Goal: Participate in discussion: Engage in conversation with other users on a specific topic

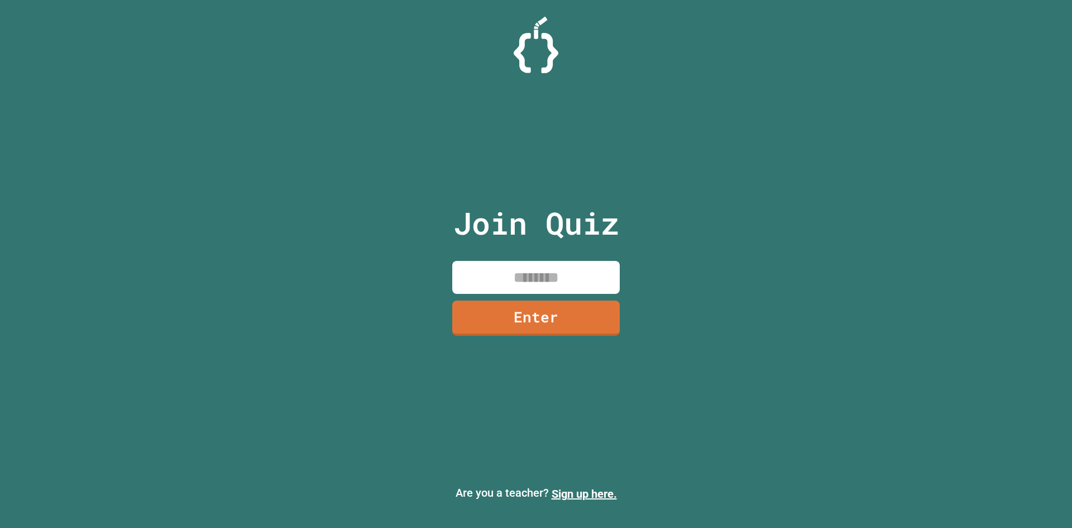
click at [574, 284] on input at bounding box center [536, 277] width 168 height 33
type input "********"
click at [580, 333] on link "Enter" at bounding box center [536, 316] width 163 height 37
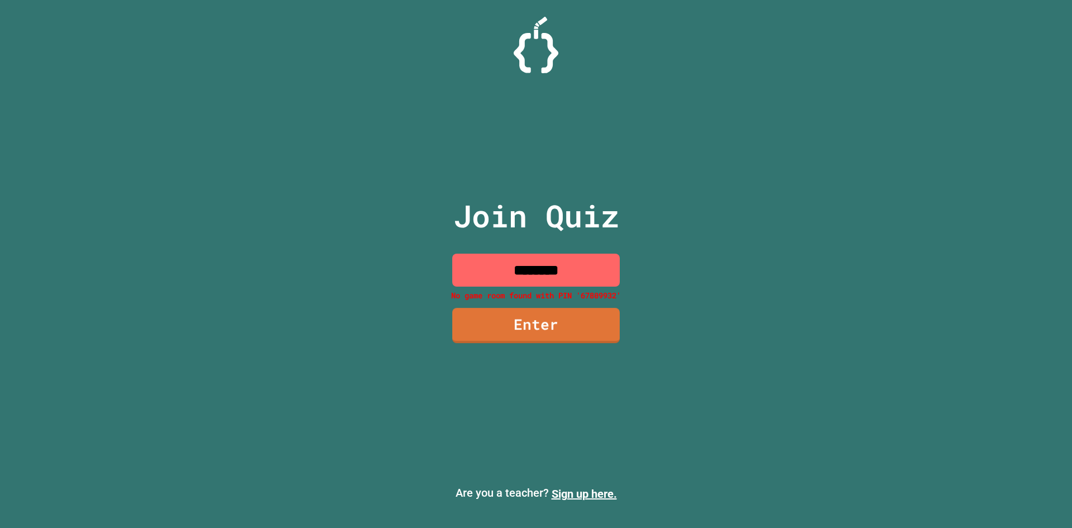
click at [569, 284] on input "********" at bounding box center [536, 270] width 168 height 33
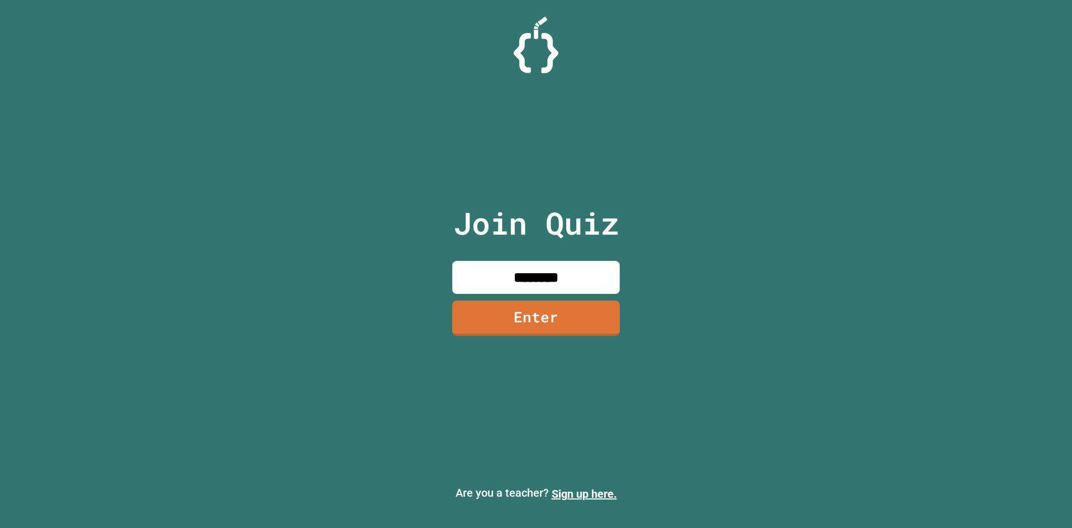
type input "********"
click at [556, 313] on link "Enter" at bounding box center [536, 316] width 156 height 37
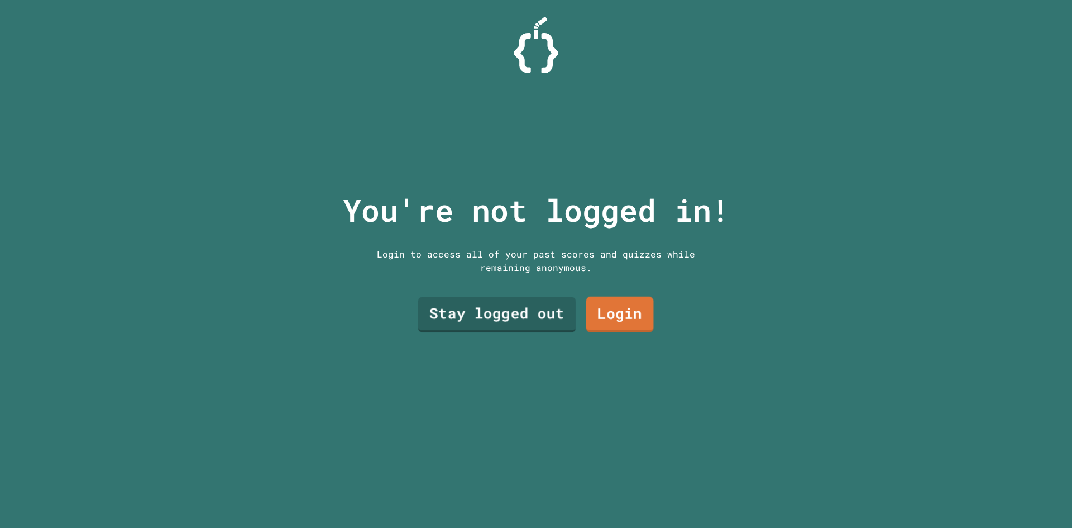
click at [499, 314] on link "Stay logged out" at bounding box center [497, 315] width 158 height 36
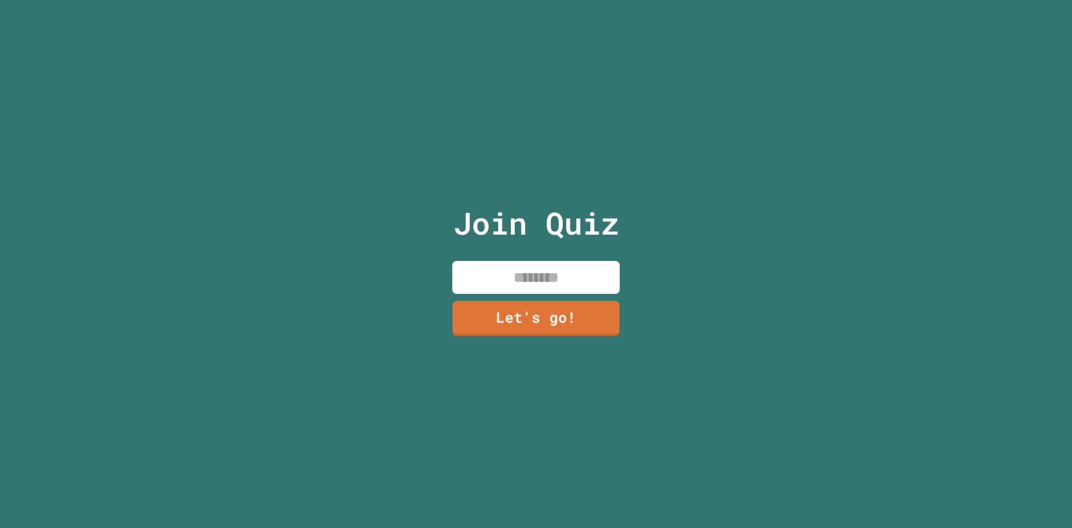
click at [509, 269] on input at bounding box center [536, 277] width 168 height 33
type input "*"
type input "****"
type input "******"
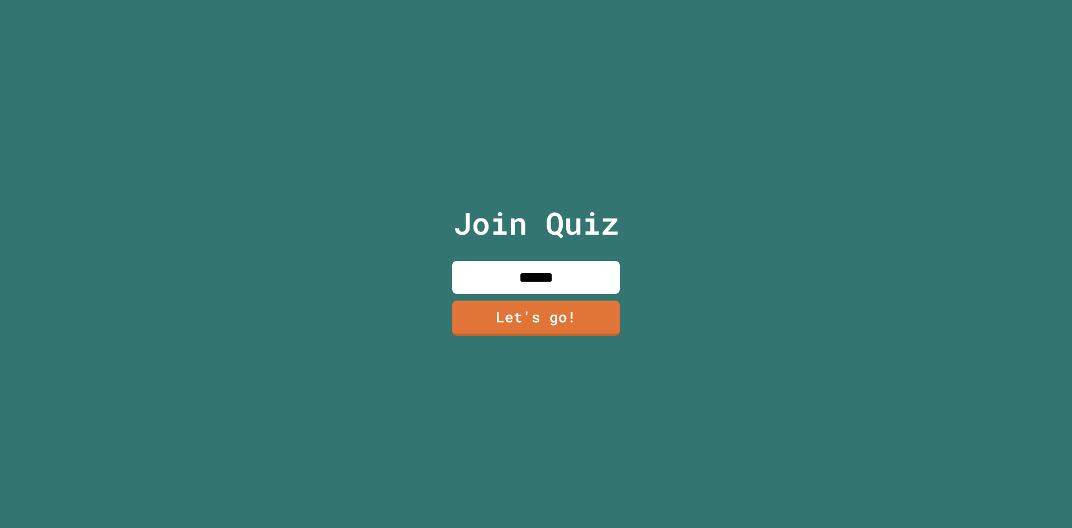
type input "******"
click at [547, 312] on link "Let's go!" at bounding box center [536, 316] width 161 height 37
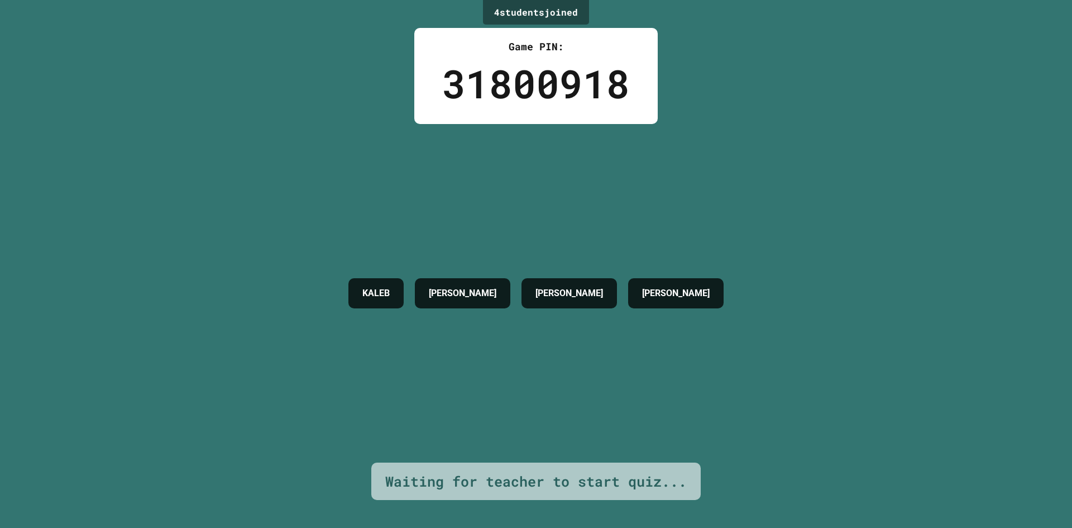
click at [542, 298] on h4 "[PERSON_NAME]" at bounding box center [570, 293] width 68 height 13
click at [541, 445] on div "KALEB [PERSON_NAME] [PERSON_NAME]" at bounding box center [536, 293] width 387 height 338
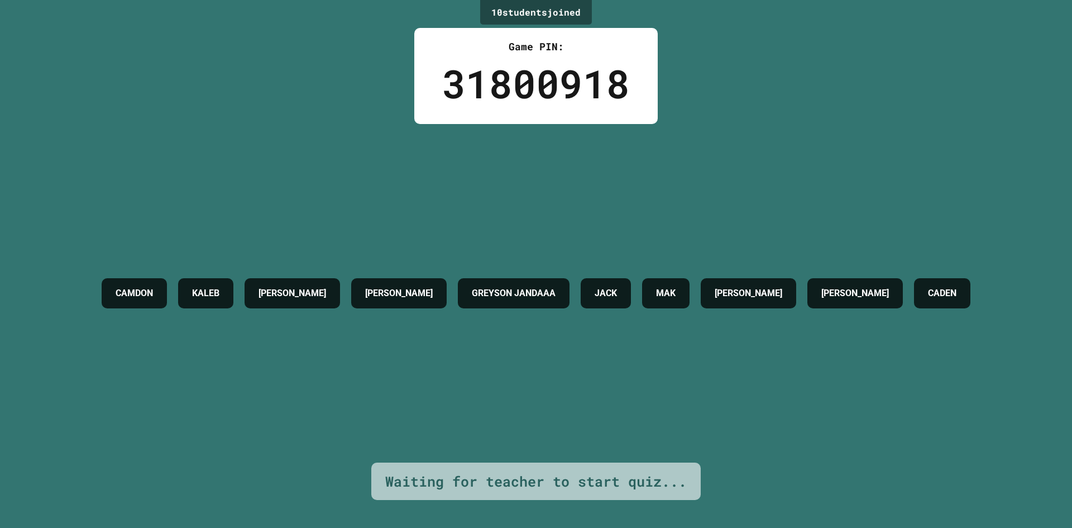
click at [541, 11] on div "10 student s joined" at bounding box center [536, 12] width 112 height 25
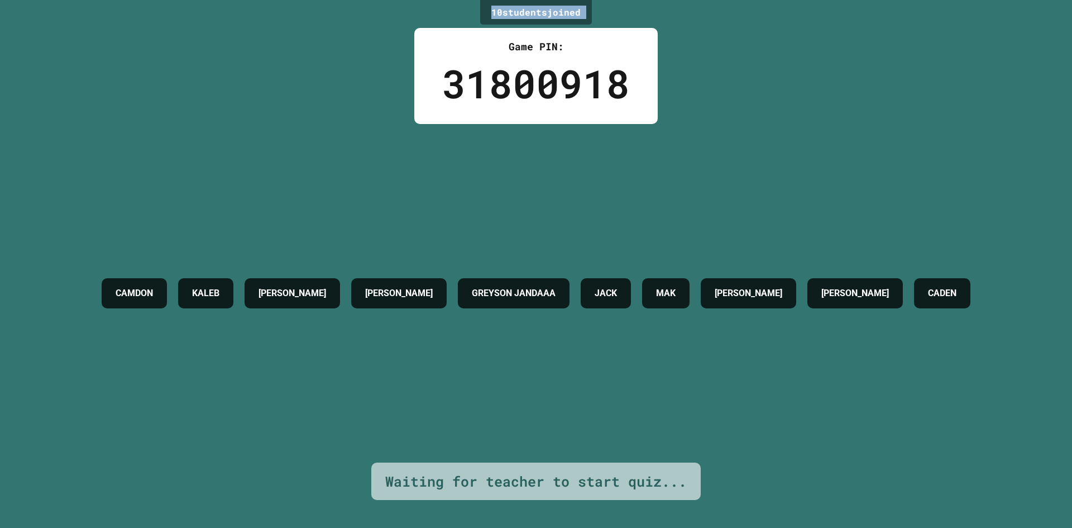
click at [541, 11] on div "10 student s joined" at bounding box center [536, 12] width 112 height 25
click at [540, 11] on div "10 student s joined" at bounding box center [536, 12] width 112 height 25
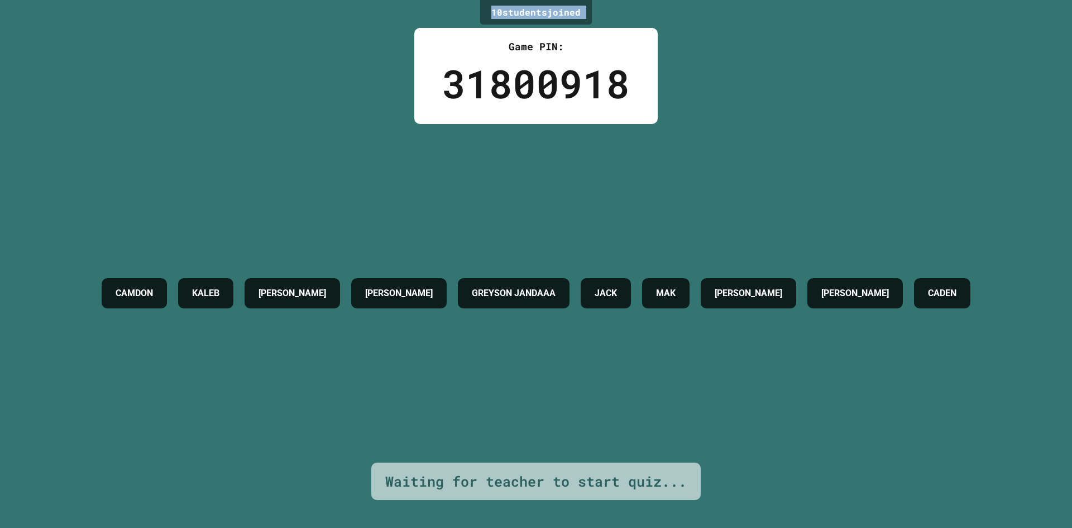
click at [540, 11] on div "10 student s joined" at bounding box center [536, 12] width 112 height 25
drag, startPoint x: 540, startPoint y: 11, endPoint x: 594, endPoint y: 4, distance: 54.6
click at [594, 4] on div "10 student s joined Game PIN: 31800918 [PERSON_NAME] [PERSON_NAME] [PERSON_NAME…" at bounding box center [536, 264] width 1072 height 528
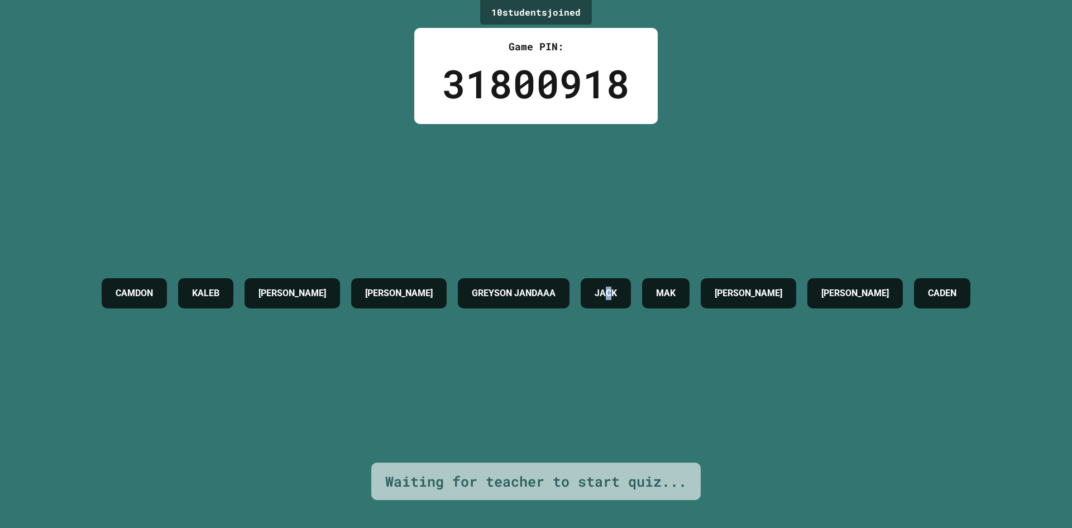
drag, startPoint x: 715, startPoint y: 226, endPoint x: 707, endPoint y: 185, distance: 41.1
click at [707, 185] on div "CAMDON KALEB [PERSON_NAME] [PERSON_NAME] JANDAAA [PERSON_NAME] [PERSON_NAME]" at bounding box center [536, 293] width 880 height 338
click at [709, 89] on div "10 student s joined Game PIN: 31800918 [PERSON_NAME] [PERSON_NAME] [PERSON_NAME…" at bounding box center [536, 264] width 1072 height 528
click at [709, 88] on div "10 student s joined Game PIN: 31800918 [PERSON_NAME] [PERSON_NAME] [PERSON_NAME…" at bounding box center [536, 264] width 1072 height 528
click at [703, 39] on div "10 student s joined Game PIN: 31800918 [PERSON_NAME] [PERSON_NAME] [PERSON_NAME…" at bounding box center [536, 264] width 1072 height 528
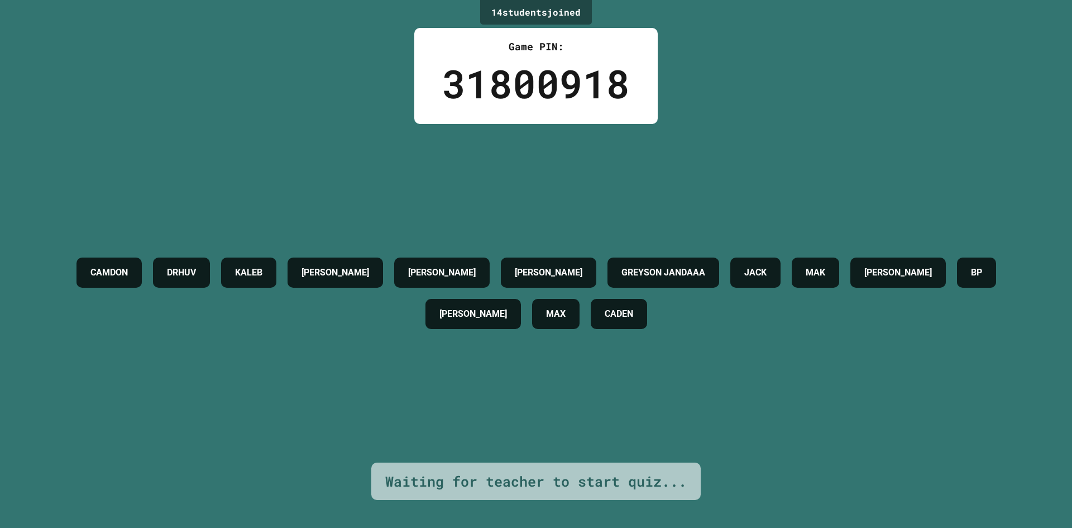
click at [651, 173] on div "[PERSON_NAME] KALEB [PERSON_NAME] [PERSON_NAME] GREYSON JANDAAA [PERSON_NAME] […" at bounding box center [536, 293] width 1017 height 338
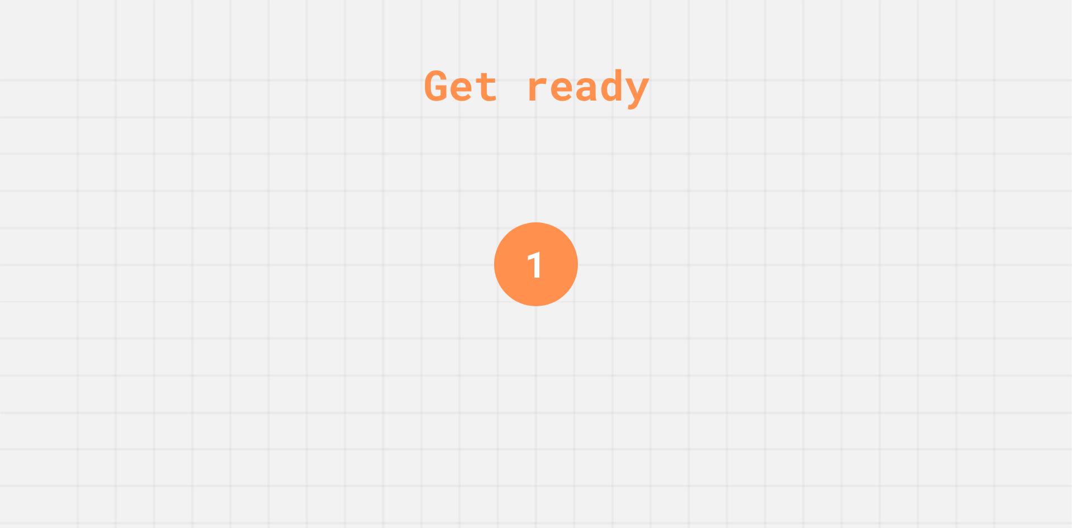
click at [599, 114] on div "Get ready" at bounding box center [536, 84] width 226 height 63
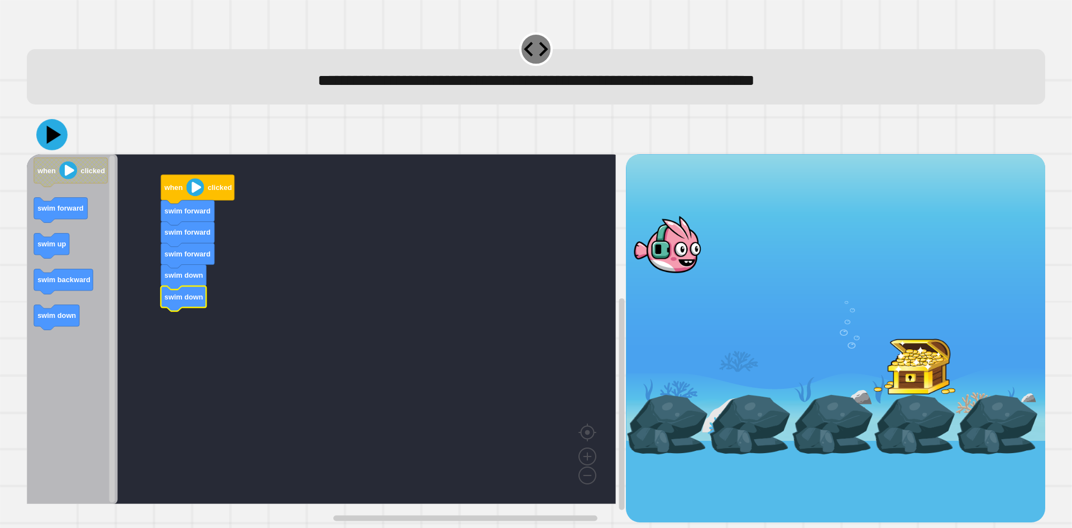
click at [53, 142] on icon at bounding box center [51, 134] width 31 height 31
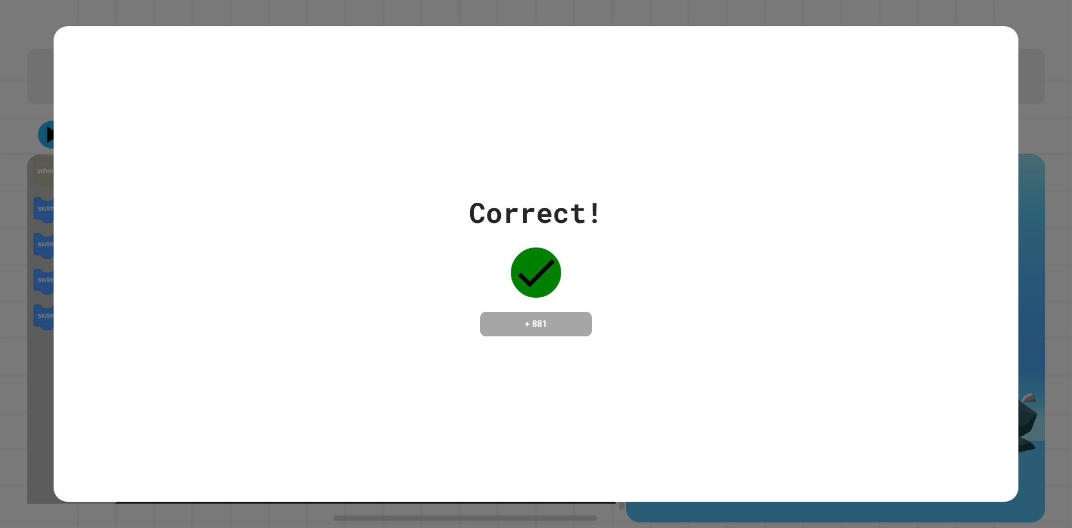
click at [489, 344] on div "Correct! + 881" at bounding box center [536, 263] width 965 height 475
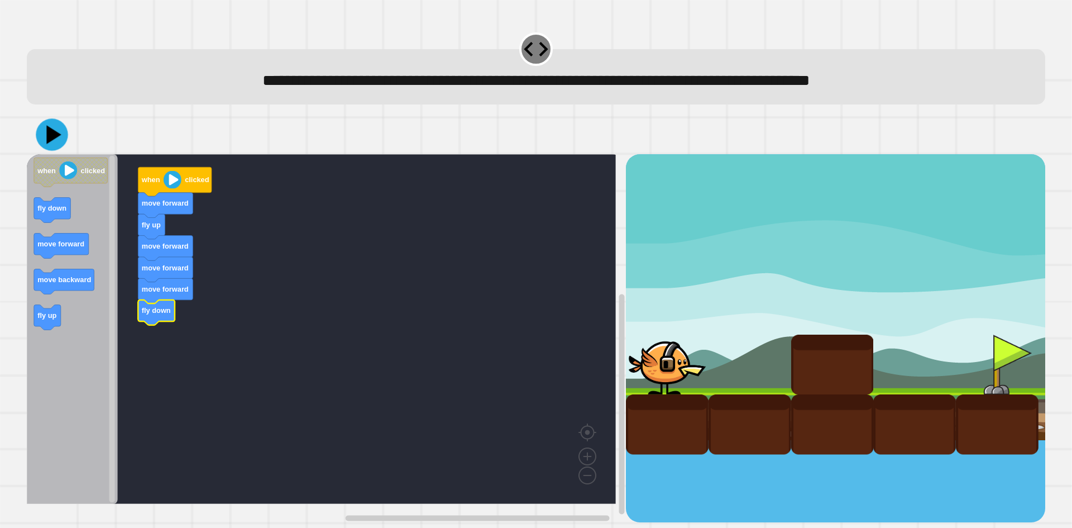
click at [44, 147] on icon at bounding box center [52, 135] width 32 height 32
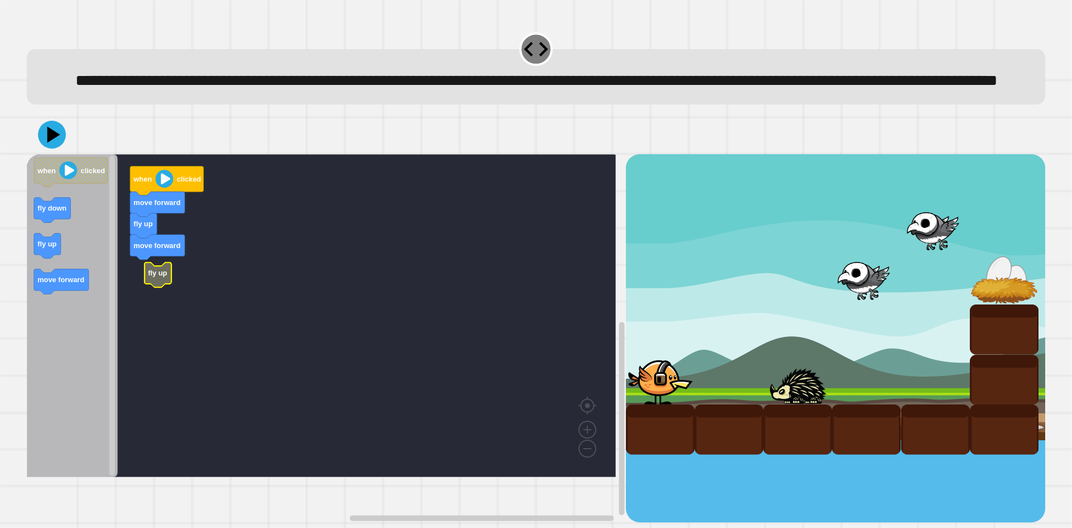
click at [164, 297] on g "fly up move forward move forward when clicked fly up" at bounding box center [329, 315] width 605 height 323
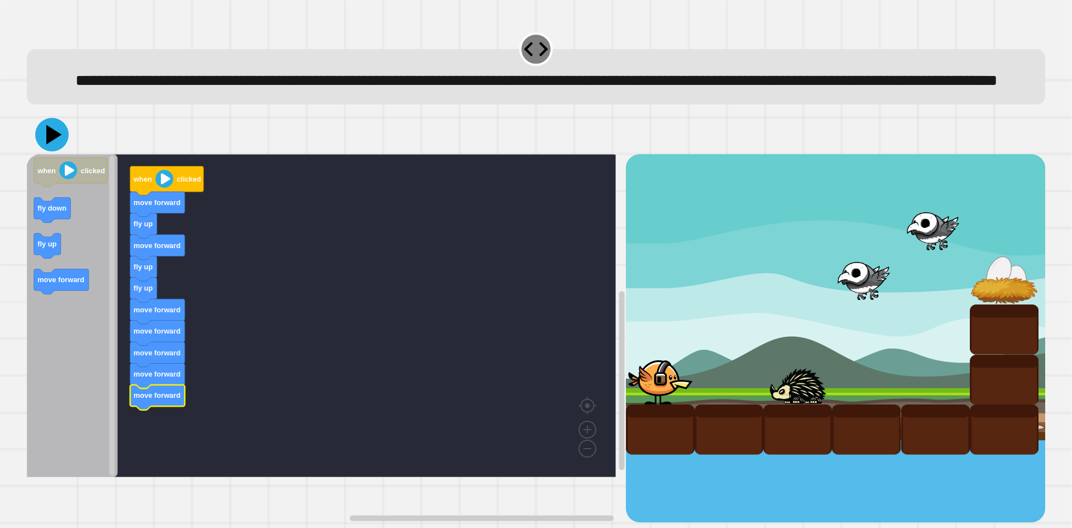
click at [50, 145] on icon at bounding box center [54, 135] width 16 height 20
click at [78, 344] on icon "Blockly Workspace" at bounding box center [72, 315] width 91 height 323
click at [45, 151] on icon at bounding box center [52, 135] width 34 height 34
click at [43, 149] on icon at bounding box center [51, 134] width 29 height 29
click at [131, 452] on g "fly up move forward fly up fly up fly up move forward move forward move forward…" at bounding box center [329, 315] width 605 height 323
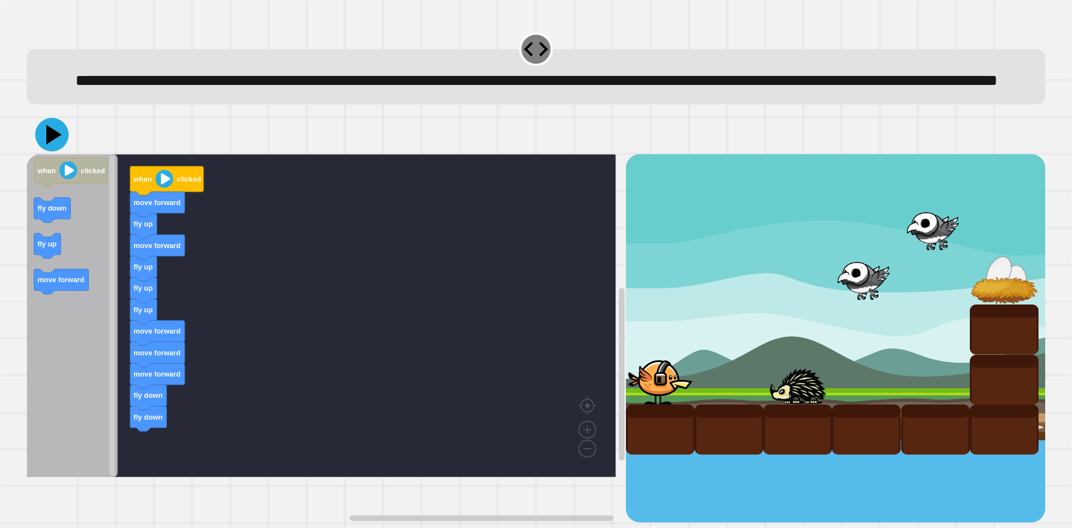
click at [46, 151] on icon at bounding box center [52, 135] width 34 height 34
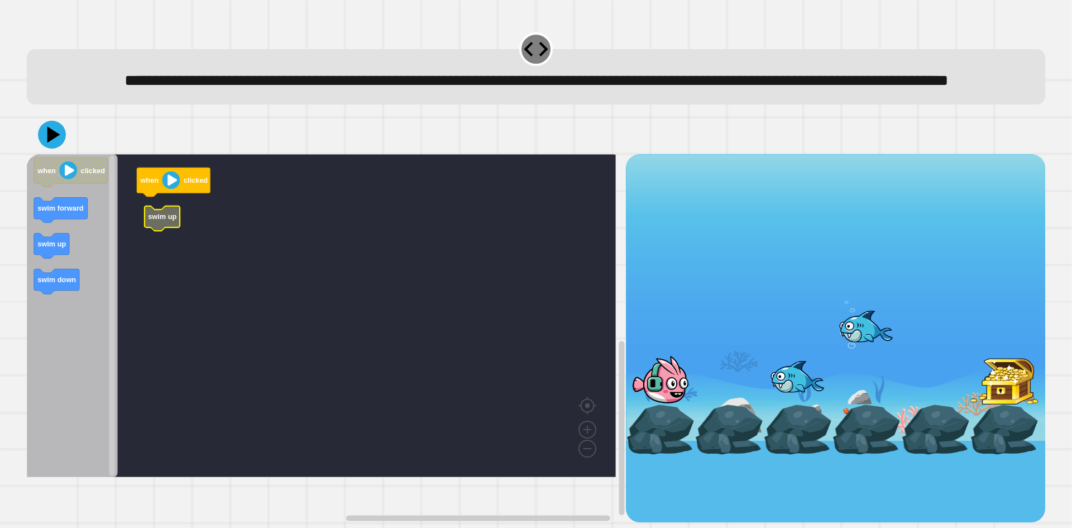
click at [154, 242] on g "when clicked swim up" at bounding box center [329, 315] width 605 height 323
click at [166, 272] on rect "Blockly Workspace" at bounding box center [321, 315] width 589 height 323
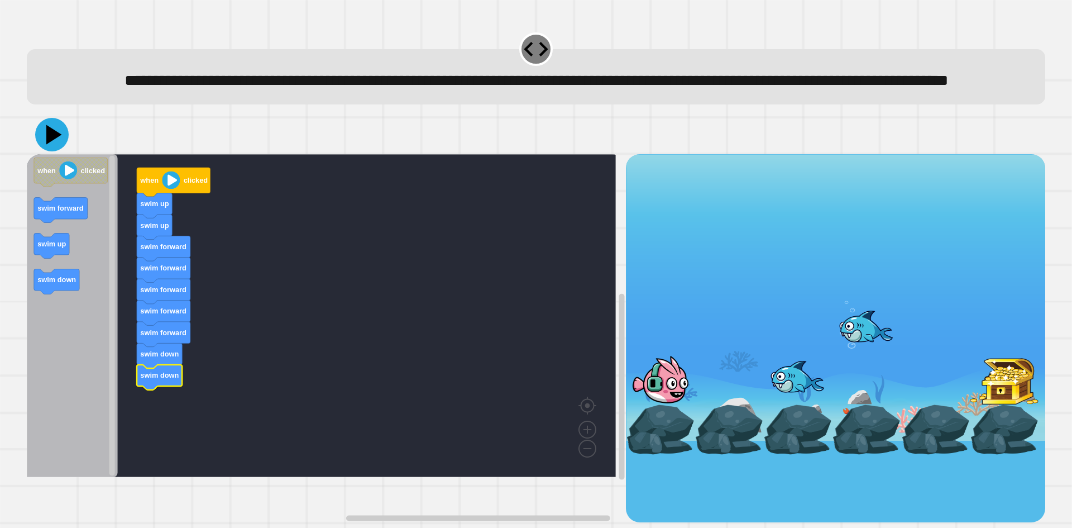
click at [58, 151] on button at bounding box center [52, 135] width 34 height 34
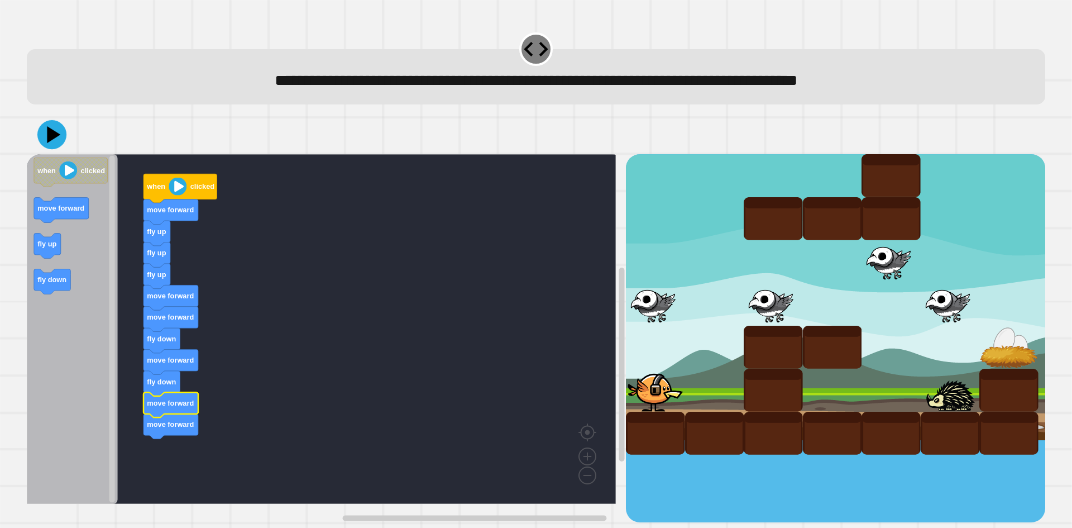
click at [45, 142] on icon at bounding box center [51, 134] width 29 height 29
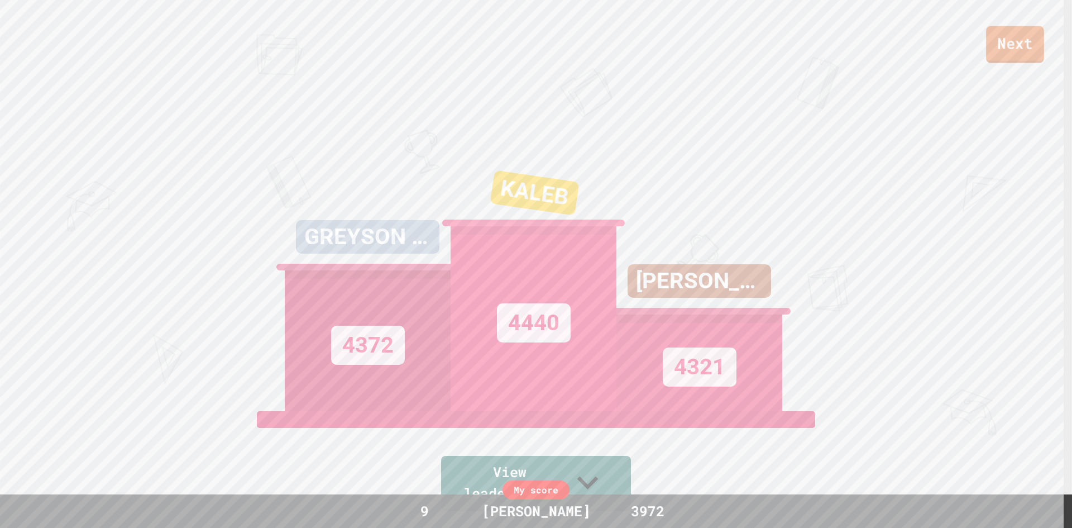
click at [1007, 53] on link "Next" at bounding box center [1015, 44] width 58 height 37
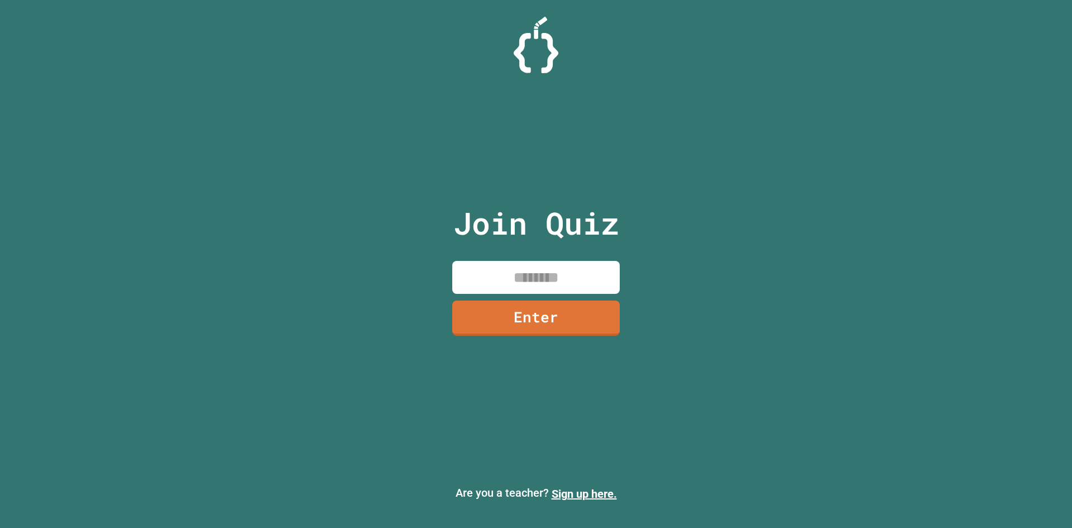
click at [571, 269] on input at bounding box center [536, 277] width 168 height 33
type input "****"
type input "********"
click at [584, 338] on div "Join Quiz ******** Enter" at bounding box center [536, 264] width 188 height 472
click at [586, 332] on link "Enter" at bounding box center [536, 316] width 151 height 37
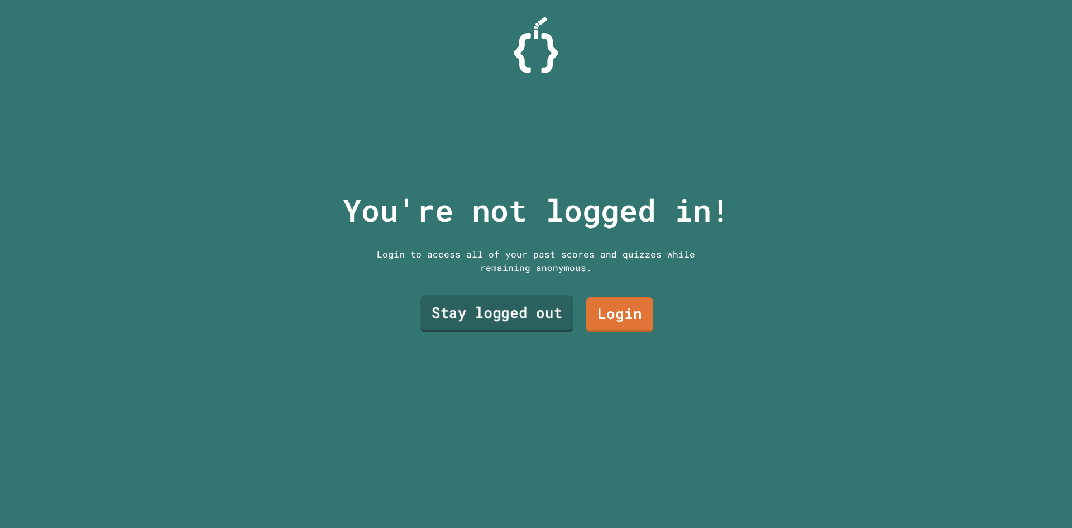
click at [540, 311] on link "Stay logged out" at bounding box center [497, 313] width 152 height 37
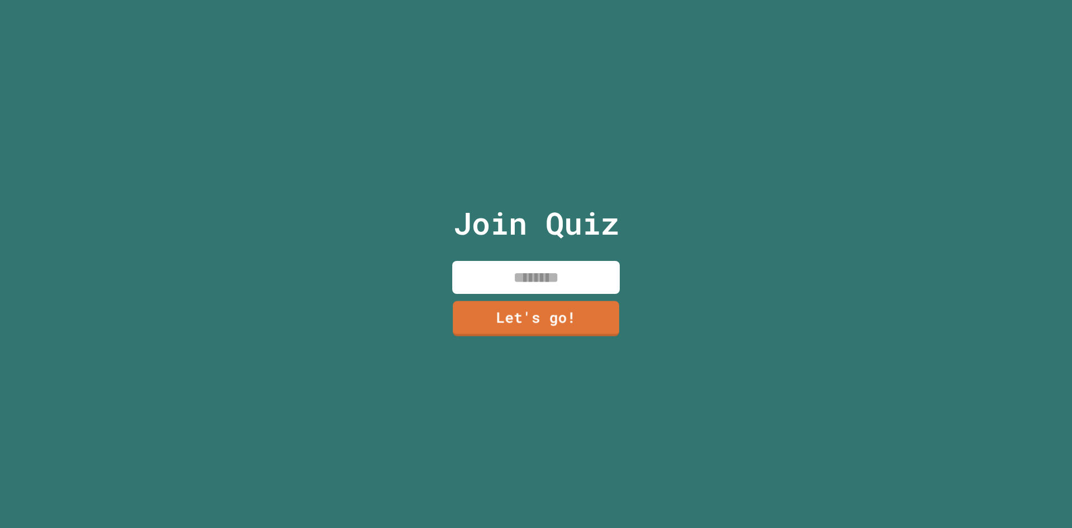
click at [541, 278] on input at bounding box center [536, 277] width 168 height 33
type input "******"
click at [543, 305] on link "Let's go!" at bounding box center [535, 316] width 167 height 37
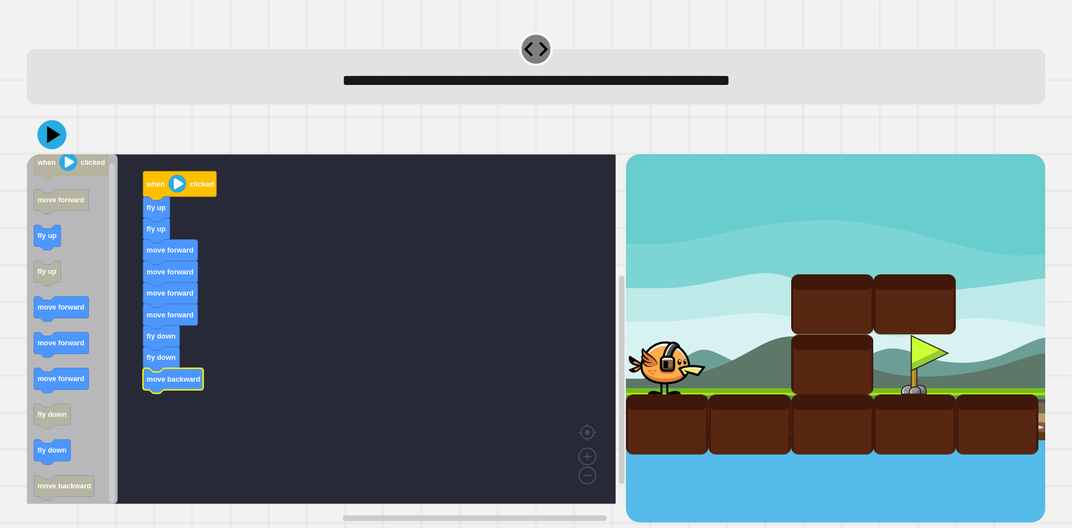
click at [61, 144] on icon at bounding box center [51, 134] width 29 height 29
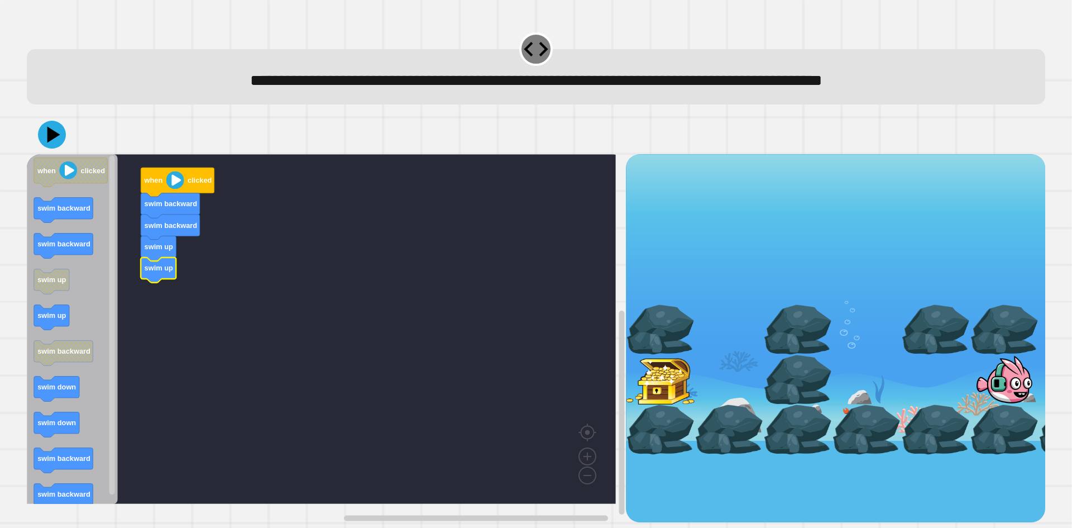
click at [175, 235] on icon "Blockly Workspace" at bounding box center [170, 226] width 59 height 25
click at [187, 297] on rect "Blockly Workspace" at bounding box center [321, 329] width 589 height 350
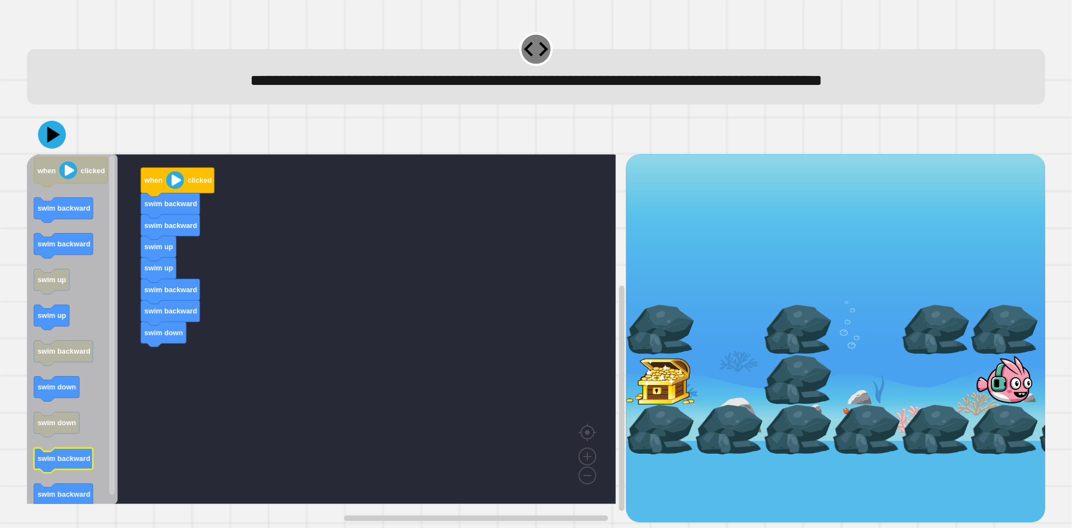
click at [75, 457] on text "swim backward" at bounding box center [63, 459] width 53 height 8
click at [60, 154] on div at bounding box center [536, 134] width 1019 height 39
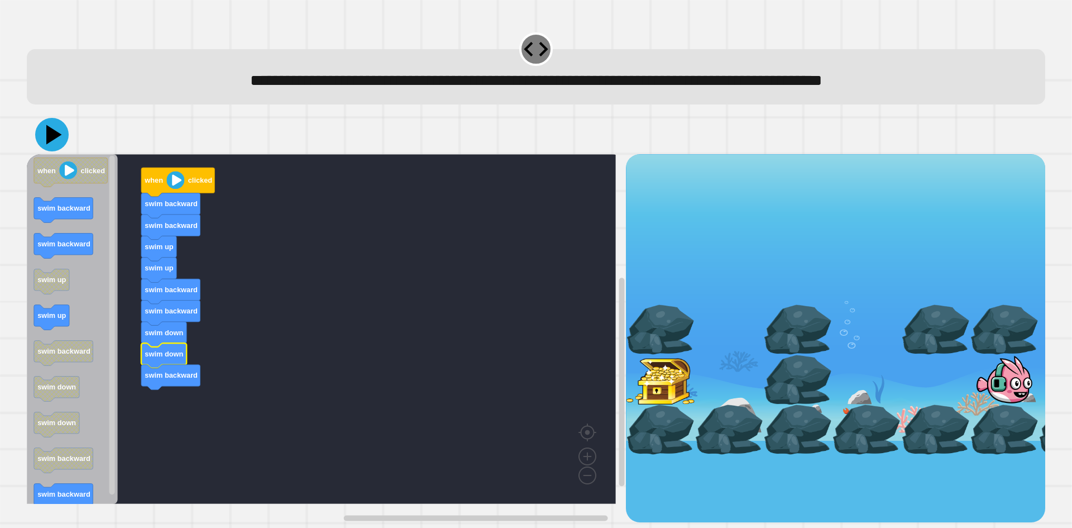
click at [58, 146] on icon at bounding box center [52, 135] width 34 height 34
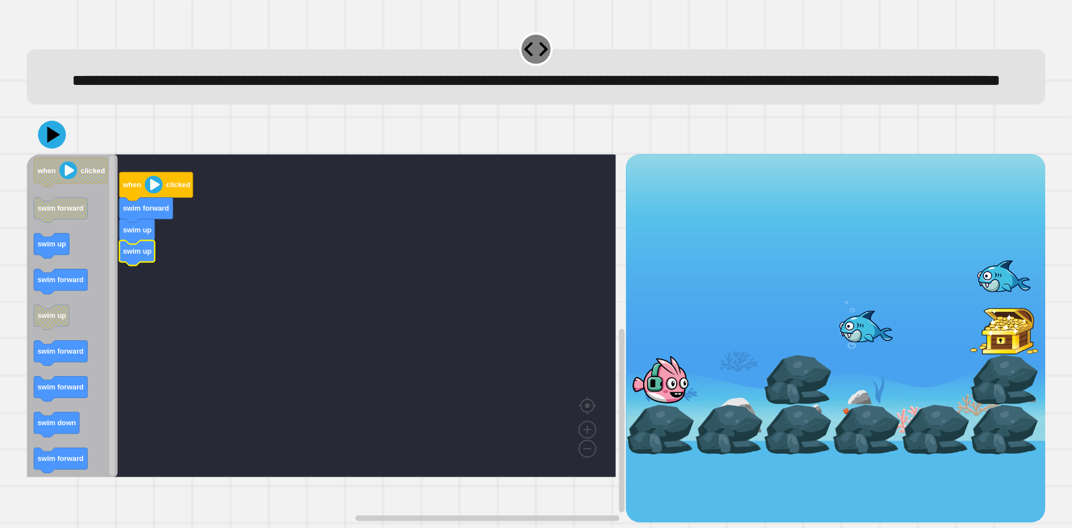
click at [137, 213] on text "swim forward" at bounding box center [146, 208] width 46 height 8
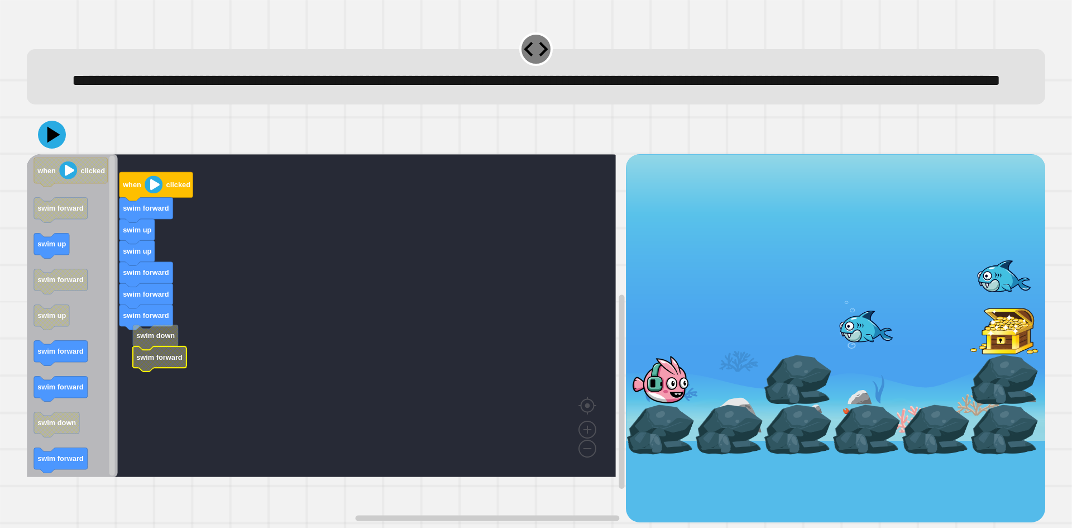
click at [161, 361] on text "swim forward" at bounding box center [159, 357] width 46 height 8
click at [52, 151] on icon at bounding box center [52, 135] width 34 height 34
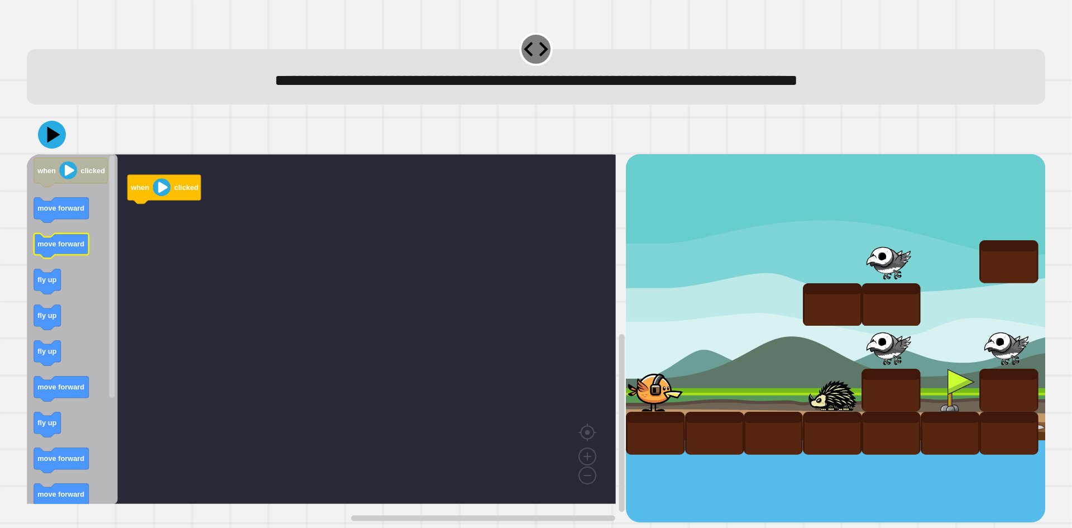
click at [58, 247] on text "move forward" at bounding box center [60, 244] width 47 height 8
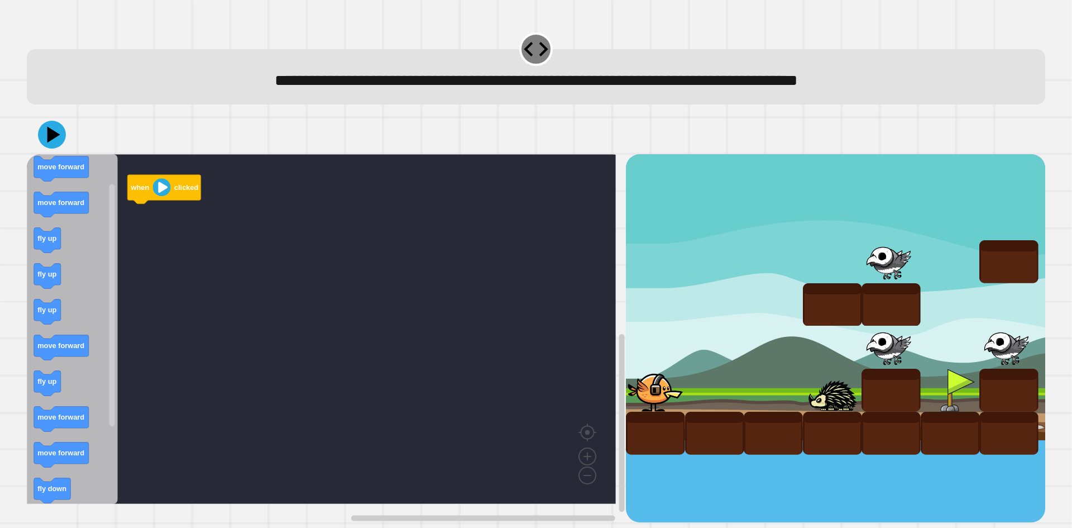
click at [79, 246] on icon "when clicked move forward move forward fly up fly up fly up move forward fly up…" at bounding box center [72, 329] width 91 height 350
click at [163, 238] on icon "Blockly Workspace" at bounding box center [153, 238] width 27 height 25
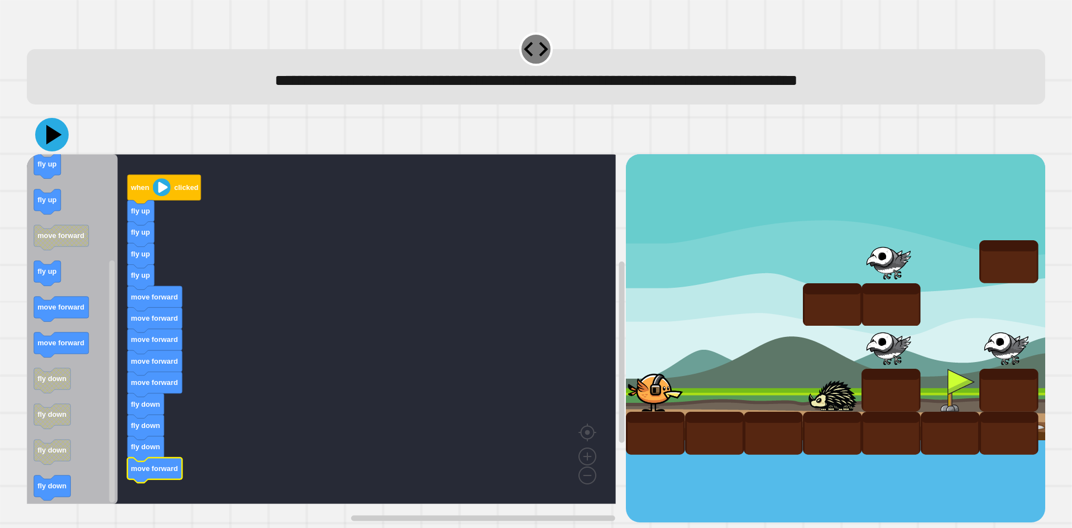
click at [60, 146] on icon at bounding box center [52, 135] width 34 height 34
click at [154, 451] on text "fly down" at bounding box center [145, 447] width 29 height 8
click at [62, 134] on icon at bounding box center [52, 135] width 34 height 34
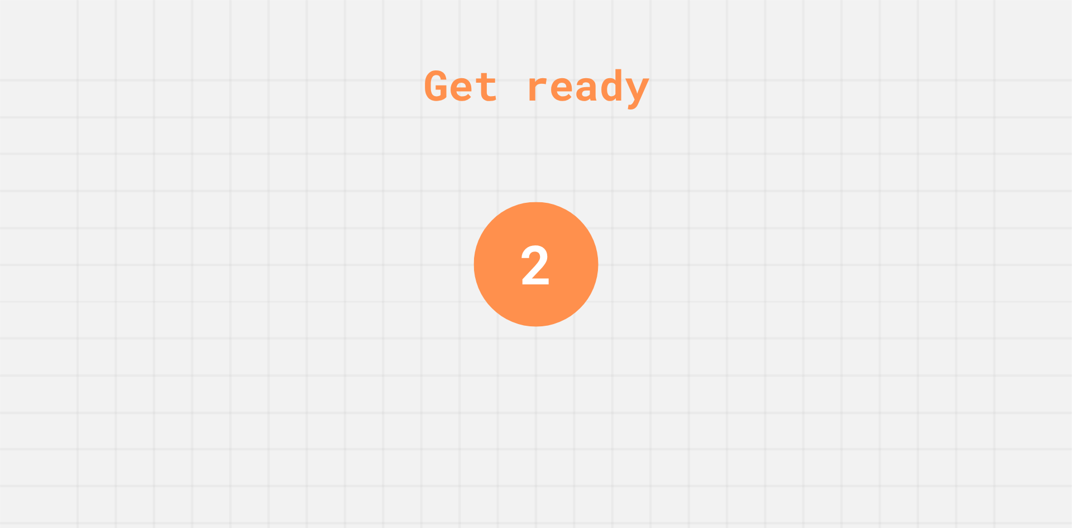
click at [944, 245] on div "Get ready 2" at bounding box center [536, 264] width 1072 height 528
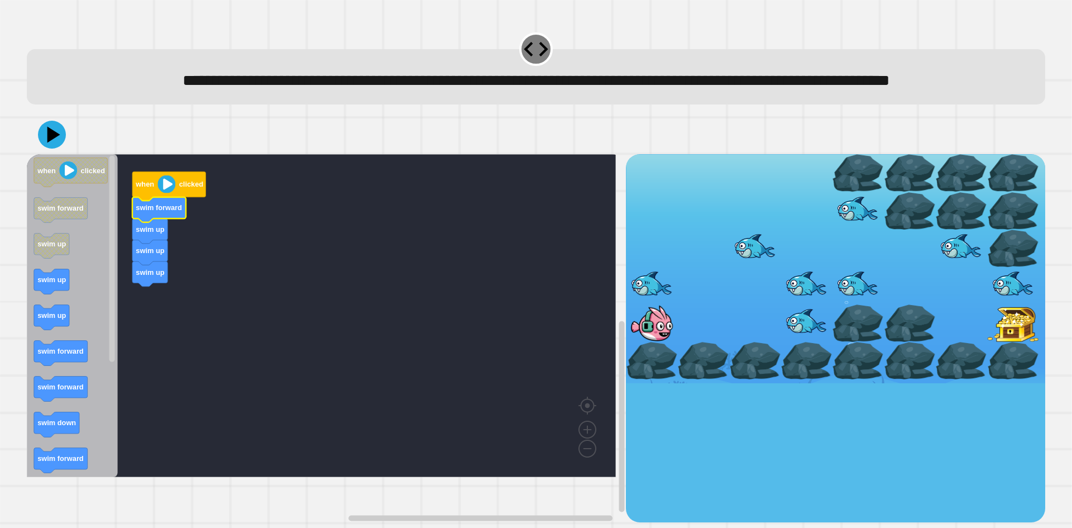
click at [167, 212] on text "swim forward" at bounding box center [159, 208] width 46 height 8
click at [154, 374] on rect "Blockly Workspace" at bounding box center [321, 315] width 589 height 323
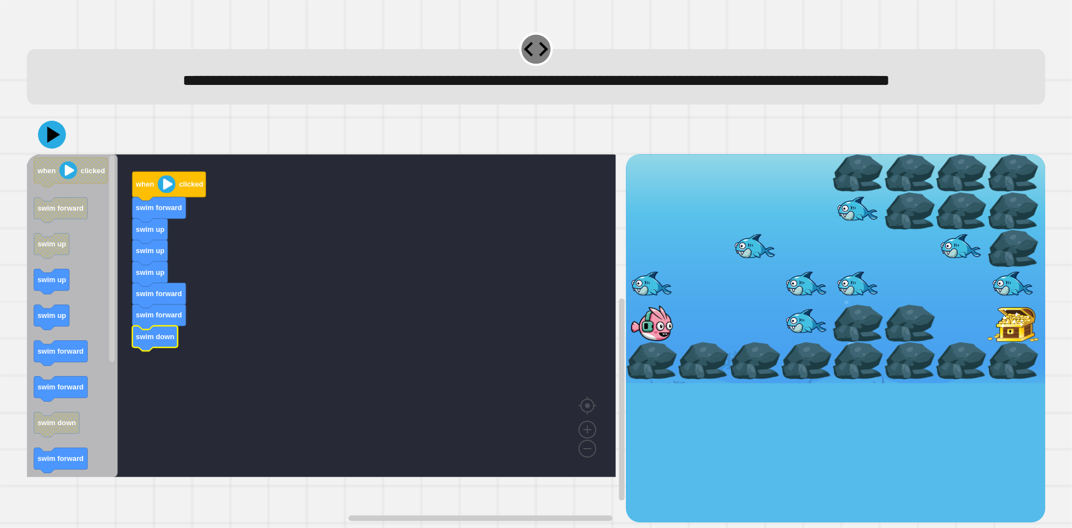
click at [222, 424] on rect "Blockly Workspace" at bounding box center [321, 315] width 589 height 323
click at [182, 290] on g "when clicked swim forward swim up swim up swim up swim forward swim forward swi…" at bounding box center [329, 315] width 605 height 323
click at [169, 341] on text "swim down" at bounding box center [155, 336] width 39 height 8
click at [260, 344] on rect "Blockly Workspace" at bounding box center [321, 315] width 589 height 323
click at [146, 394] on icon "Blockly Workspace" at bounding box center [159, 381] width 54 height 25
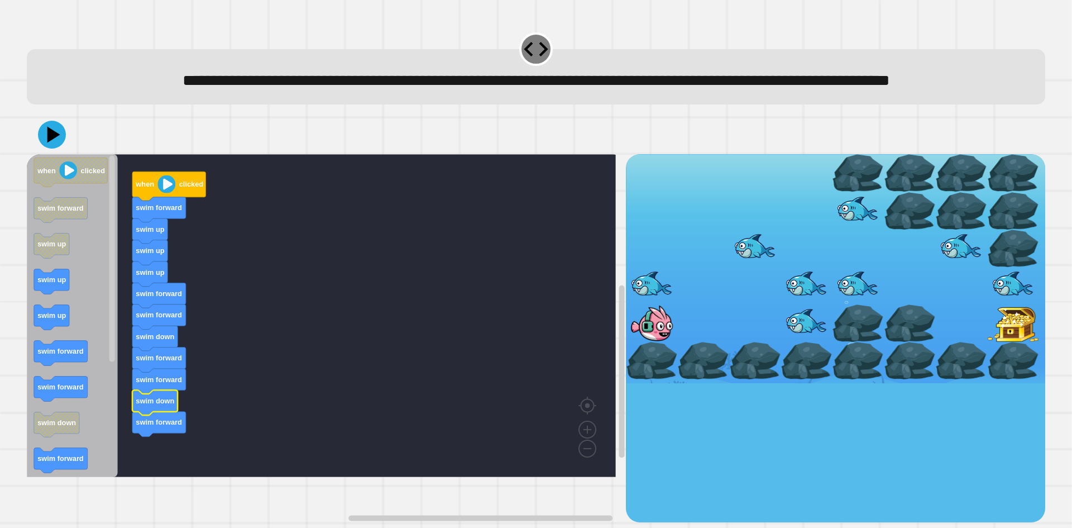
click at [156, 416] on icon "Blockly Workspace" at bounding box center [154, 402] width 45 height 25
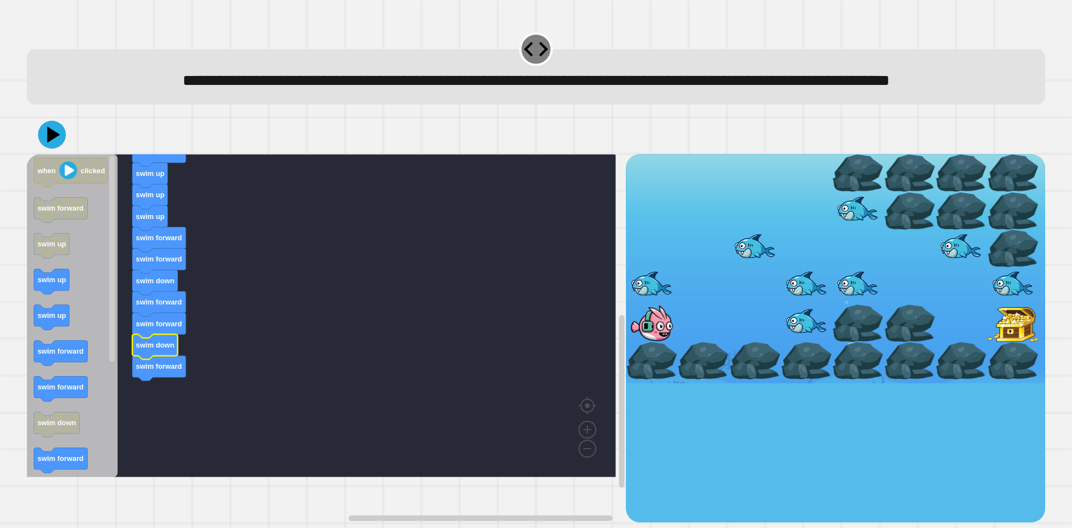
click at [216, 418] on rect "Blockly Workspace" at bounding box center [321, 315] width 589 height 323
click at [180, 371] on text "swim forward" at bounding box center [159, 366] width 46 height 8
click at [53, 143] on icon at bounding box center [53, 135] width 13 height 16
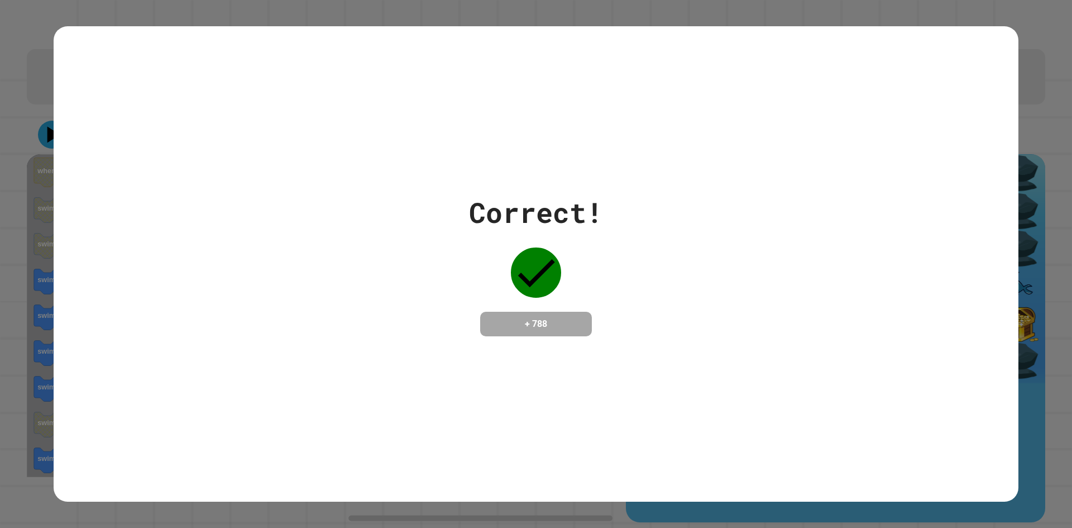
click at [469, 223] on div "Correct!" at bounding box center [536, 213] width 134 height 42
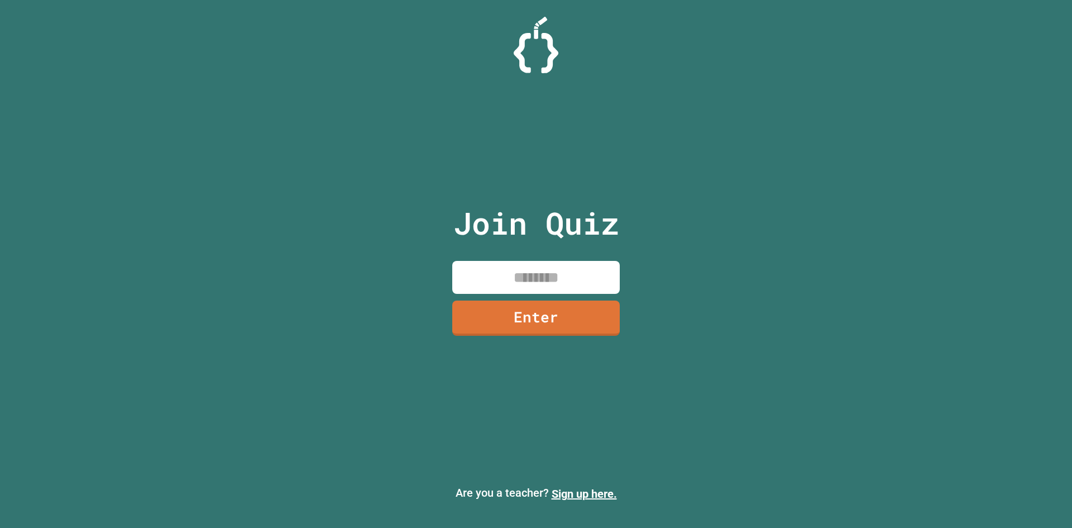
click at [569, 264] on input at bounding box center [536, 277] width 168 height 33
type input "********"
click at [559, 322] on link "Enter" at bounding box center [536, 316] width 168 height 37
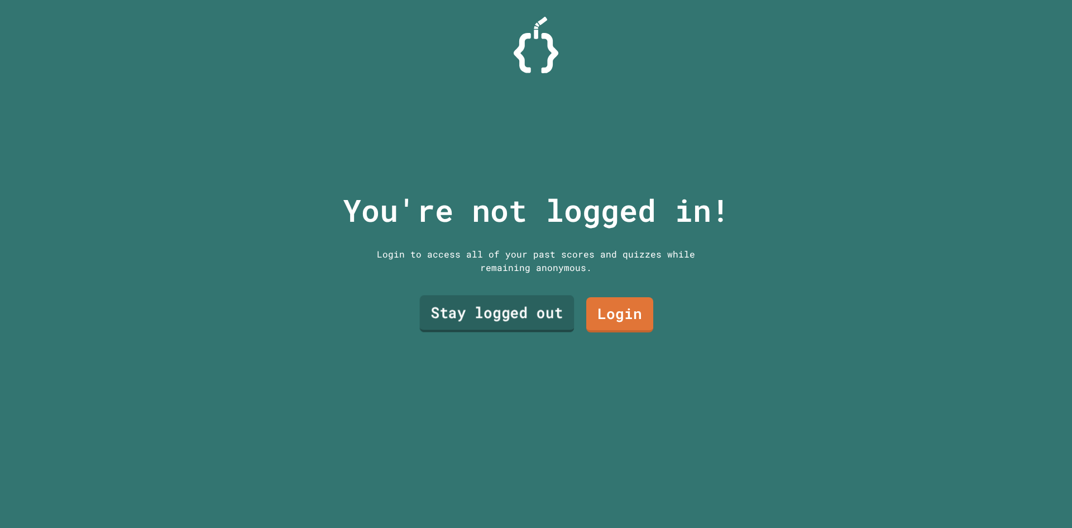
click at [557, 322] on link "Stay logged out" at bounding box center [497, 313] width 155 height 37
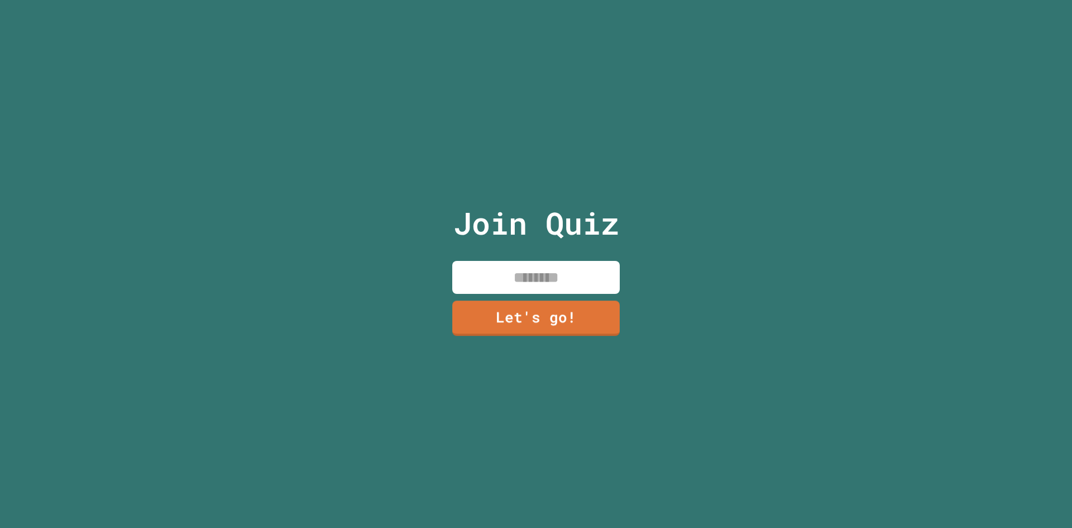
click at [516, 273] on input at bounding box center [536, 277] width 168 height 33
type input "**********"
click at [578, 317] on link "Let's go!" at bounding box center [536, 317] width 168 height 35
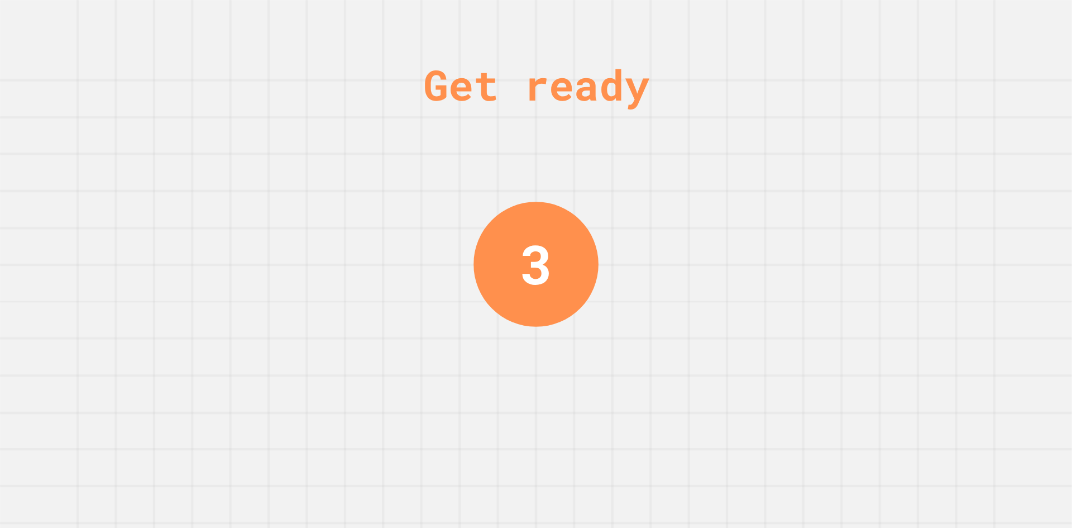
click at [575, 322] on div "Get ready 3" at bounding box center [536, 264] width 1072 height 528
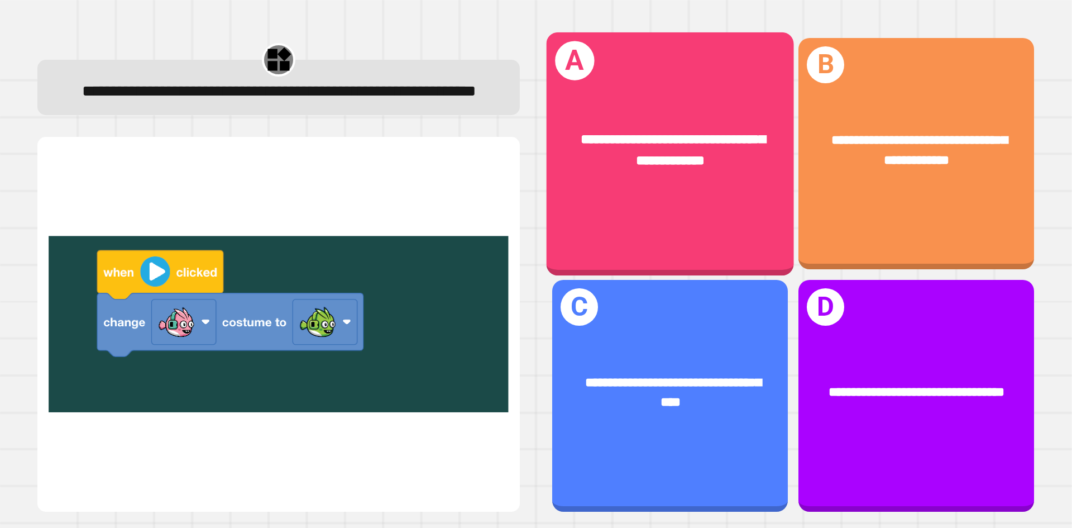
click at [631, 213] on div "**********" at bounding box center [670, 153] width 247 height 243
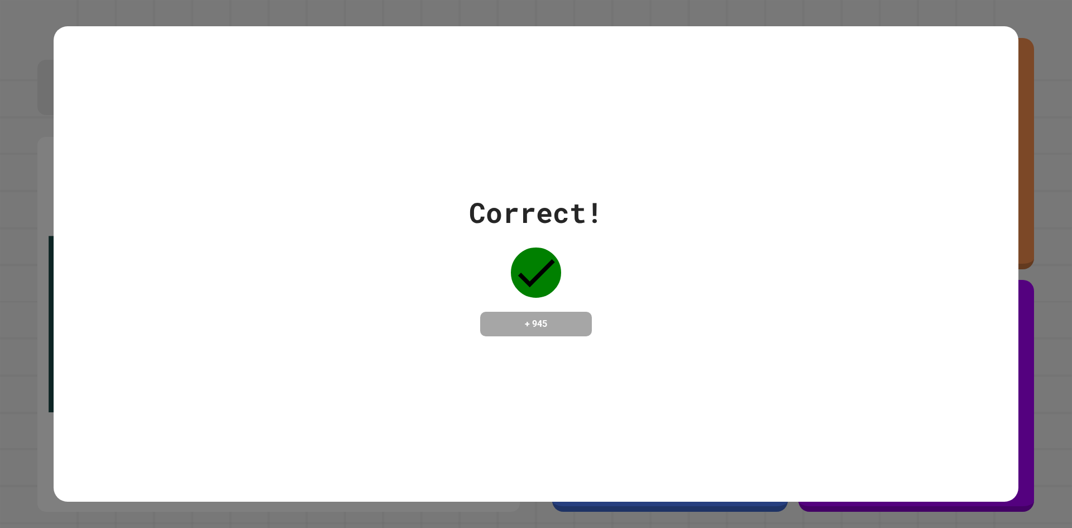
click at [727, 273] on div "Correct! + 945" at bounding box center [536, 264] width 965 height 145
click at [716, 260] on div "Correct! + 945" at bounding box center [536, 264] width 965 height 145
click at [699, 210] on div "Correct! + 945" at bounding box center [536, 264] width 965 height 145
click at [715, 192] on div "Correct! + 945" at bounding box center [536, 264] width 965 height 145
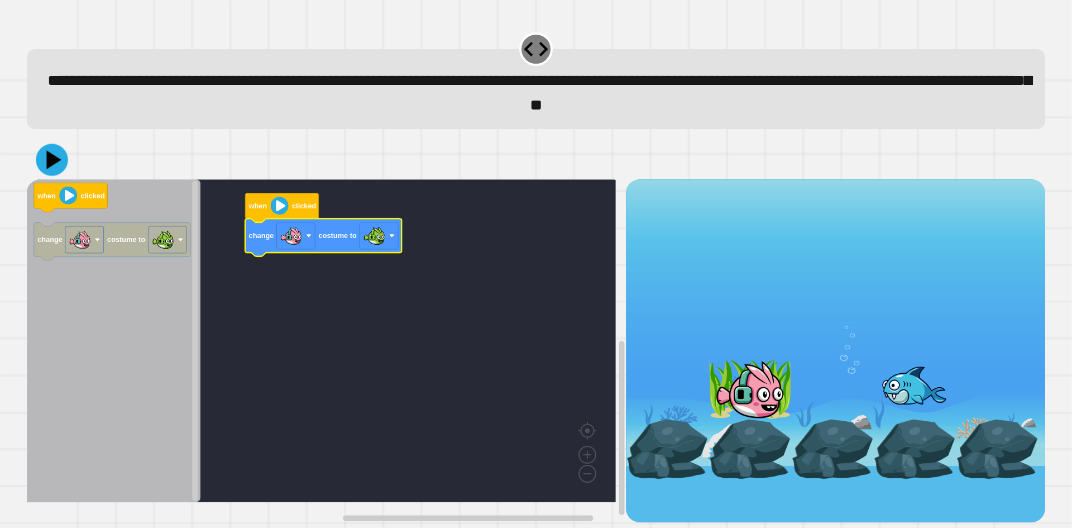
click at [60, 170] on icon at bounding box center [52, 160] width 32 height 32
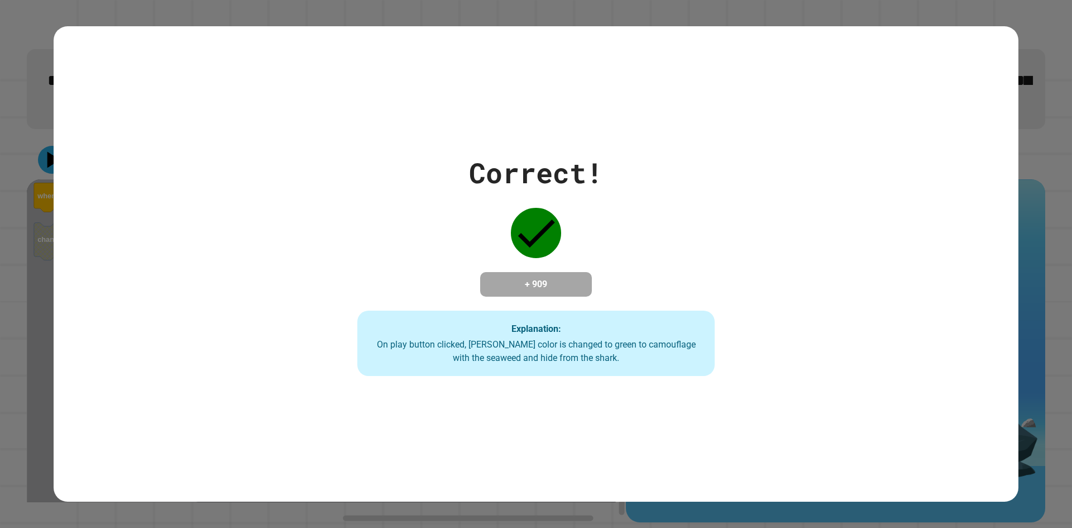
click at [562, 353] on div "On play button clicked, Finley's color is changed to green to camouflage with t…" at bounding box center [536, 351] width 335 height 27
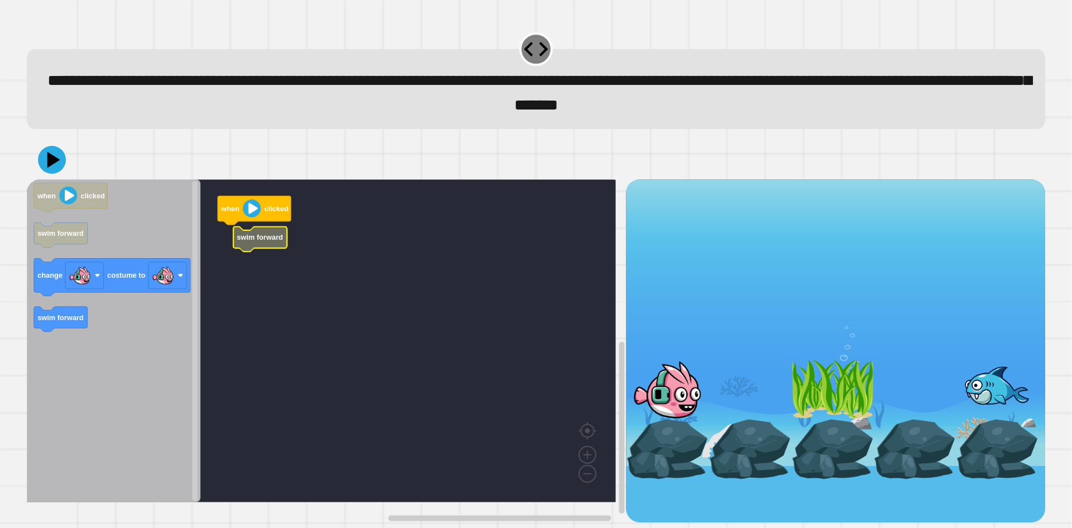
click at [248, 251] on g "when clicked swim forward" at bounding box center [329, 340] width 605 height 323
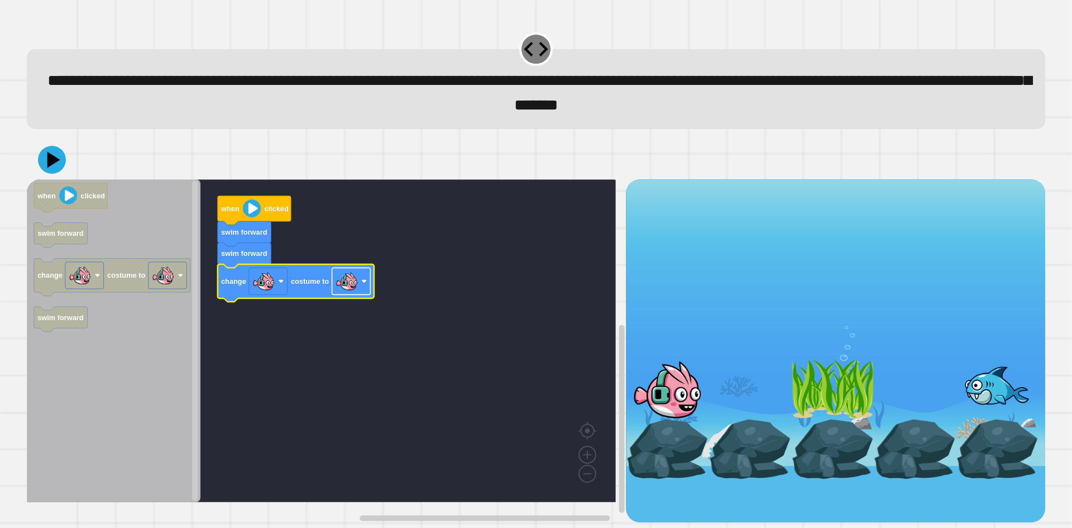
click at [355, 292] on image "Blockly Workspace" at bounding box center [347, 281] width 22 height 22
click at [45, 164] on icon at bounding box center [51, 159] width 29 height 29
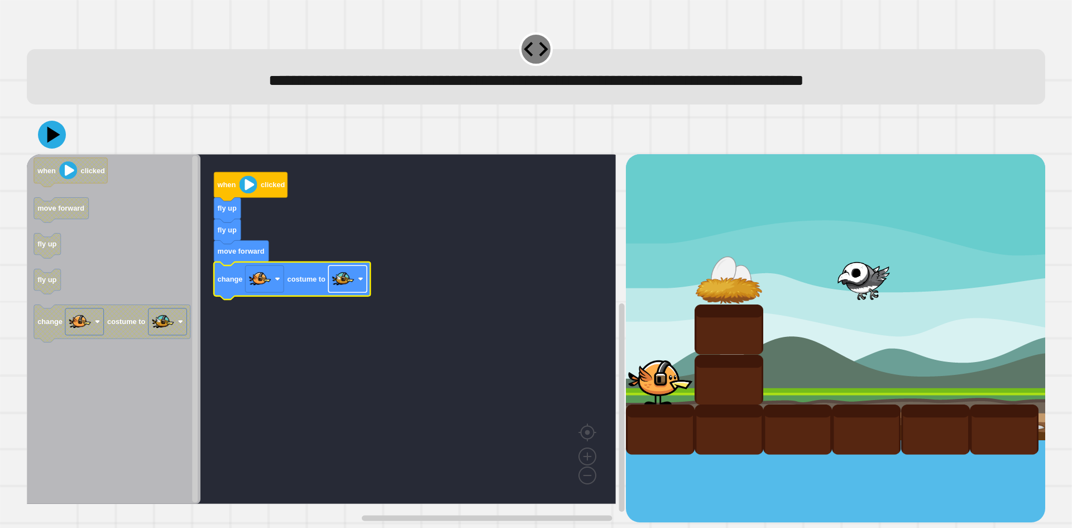
click at [341, 290] on image "Blockly Workspace" at bounding box center [343, 279] width 22 height 22
click at [436, 228] on rect "Blockly Workspace" at bounding box center [321, 329] width 589 height 350
click at [69, 147] on div at bounding box center [536, 134] width 1019 height 39
click at [54, 141] on icon at bounding box center [52, 135] width 28 height 28
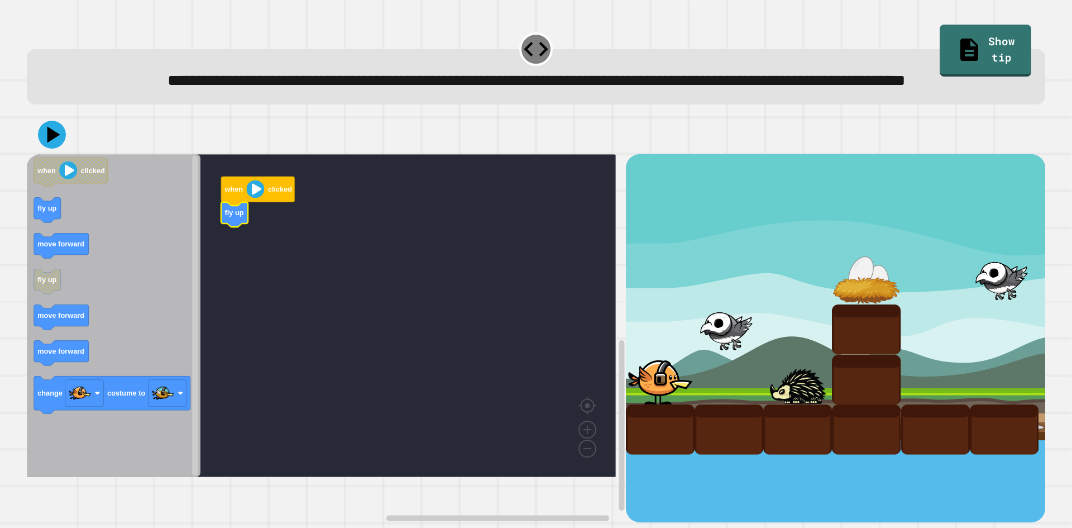
click at [136, 235] on icon "Blockly Workspace" at bounding box center [114, 315] width 174 height 323
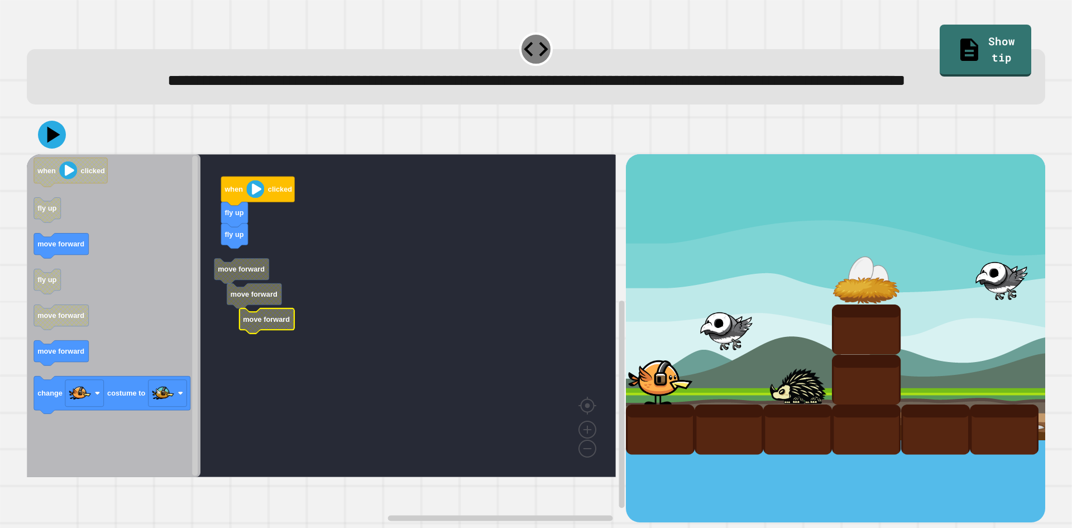
click at [265, 350] on g "when clicked fly up fly up move forward move forward move forward" at bounding box center [329, 315] width 605 height 323
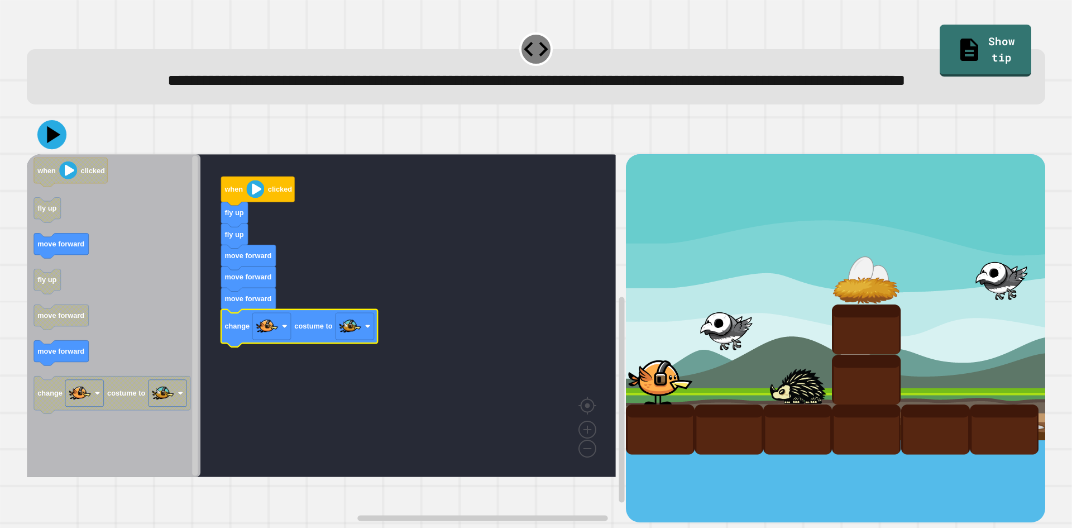
click at [66, 154] on div at bounding box center [536, 134] width 1019 height 39
click at [68, 154] on div at bounding box center [536, 134] width 1019 height 39
click at [63, 149] on icon at bounding box center [52, 135] width 28 height 28
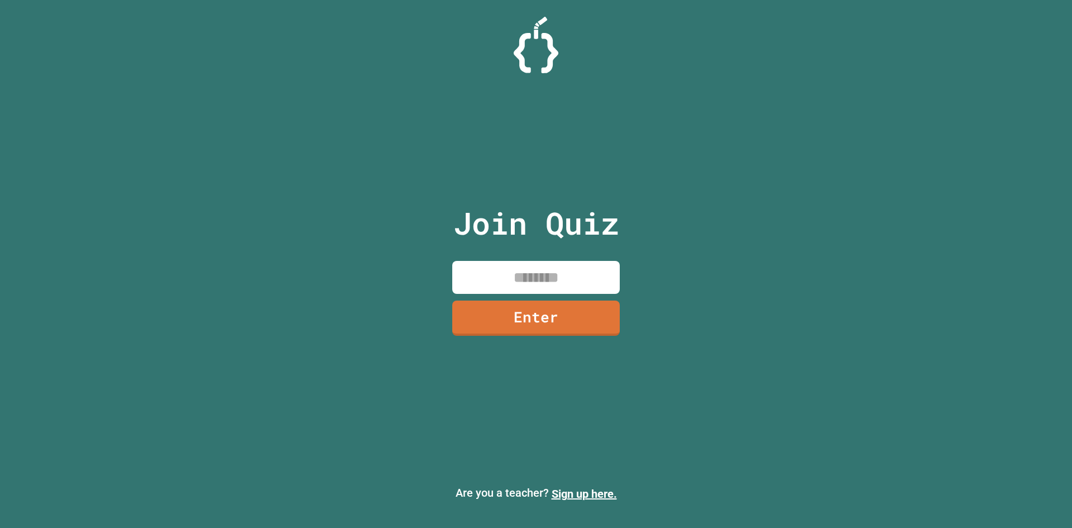
drag, startPoint x: 589, startPoint y: 285, endPoint x: 594, endPoint y: 283, distance: 5.8
click at [594, 283] on input at bounding box center [536, 277] width 168 height 33
